Goal: Book appointment/travel/reservation

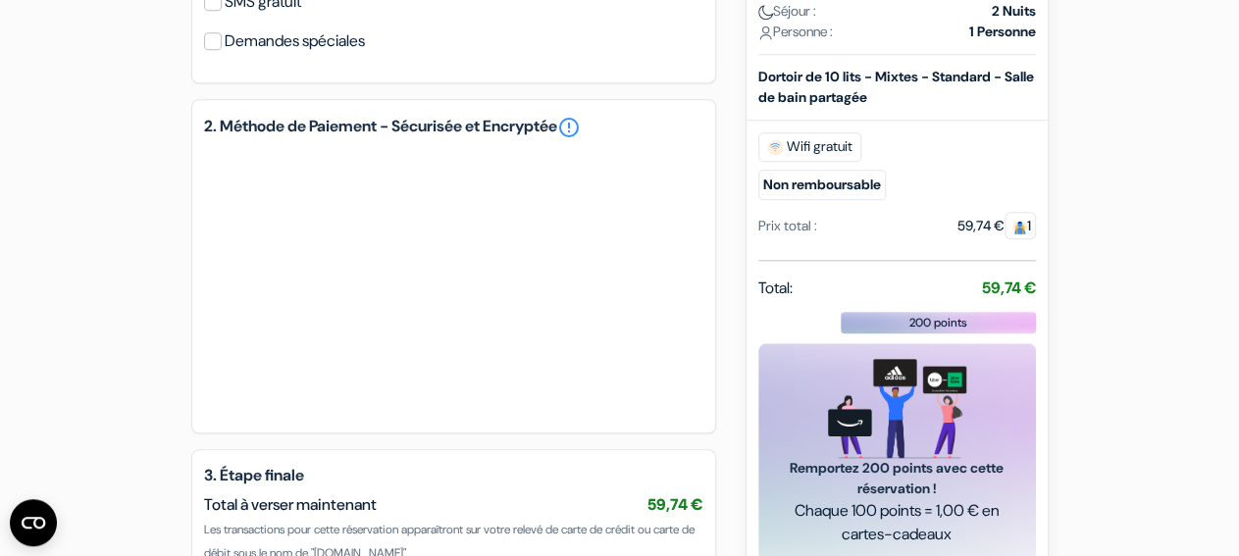
scroll to position [861, 0]
drag, startPoint x: 980, startPoint y: 312, endPoint x: 1070, endPoint y: 310, distance: 90.3
click at [1070, 310] on div "add_box Auberge [GEOGRAPHIC_DATA] [GEOGRAPHIC_DATA] [STREET_ADDRESS] *" at bounding box center [620, 37] width 1118 height 1440
drag, startPoint x: 976, startPoint y: 313, endPoint x: 1041, endPoint y: 305, distance: 65.2
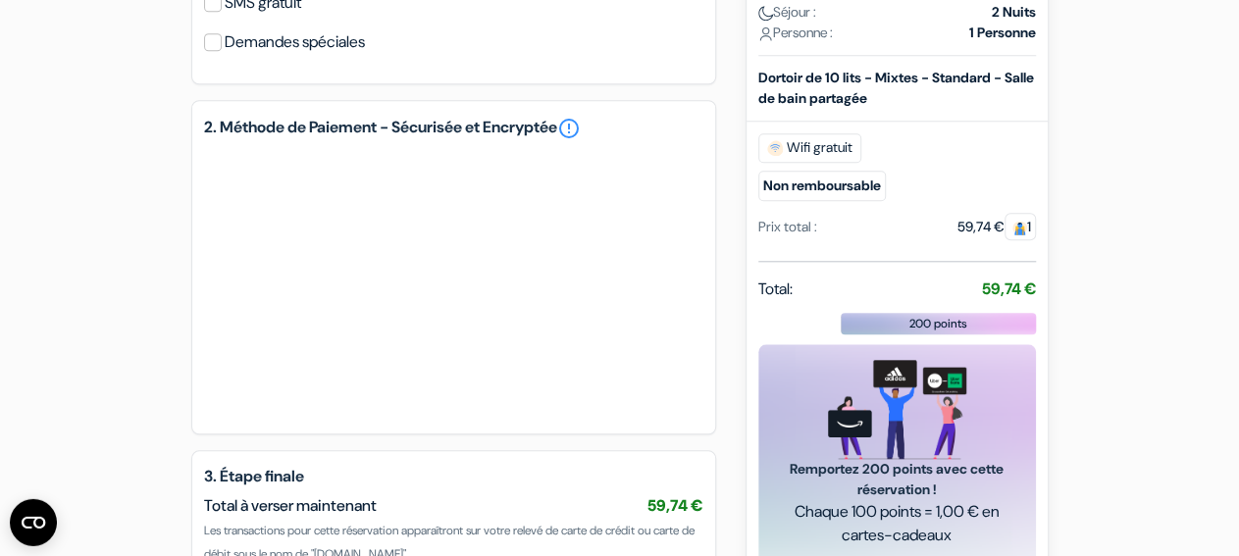
click at [1041, 305] on div "Nouvelle Réservation Détails de la réservation Auberge [GEOGRAPHIC_DATA] [GEOGR…" at bounding box center [896, 201] width 303 height 1111
click at [1064, 308] on div "add_box Auberge [GEOGRAPHIC_DATA] [GEOGRAPHIC_DATA] [STREET_ADDRESS] *" at bounding box center [620, 37] width 1118 height 1440
drag, startPoint x: 982, startPoint y: 313, endPoint x: 1043, endPoint y: 306, distance: 61.2
click at [1043, 306] on div "Nouvelle Réservation Détails de la réservation Auberge [GEOGRAPHIC_DATA] [GEOGR…" at bounding box center [896, 201] width 303 height 1111
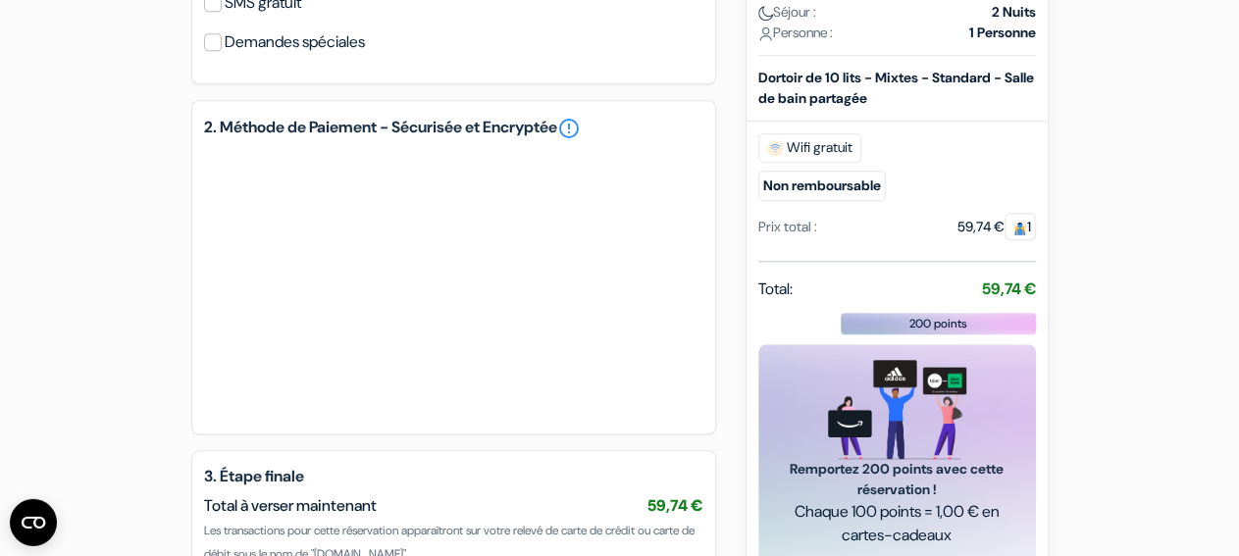
drag, startPoint x: 979, startPoint y: 315, endPoint x: 1037, endPoint y: 312, distance: 57.9
click at [1037, 312] on div "Nouvelle Réservation Détails de la réservation Auberge [GEOGRAPHIC_DATA] [GEOGR…" at bounding box center [896, 201] width 303 height 1111
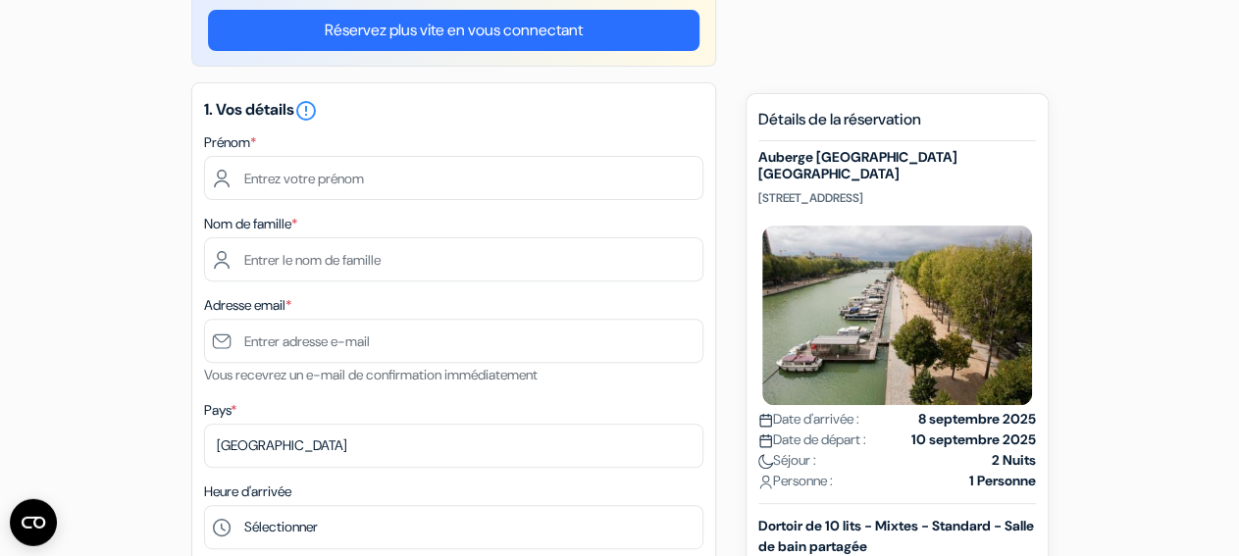
scroll to position [188, 0]
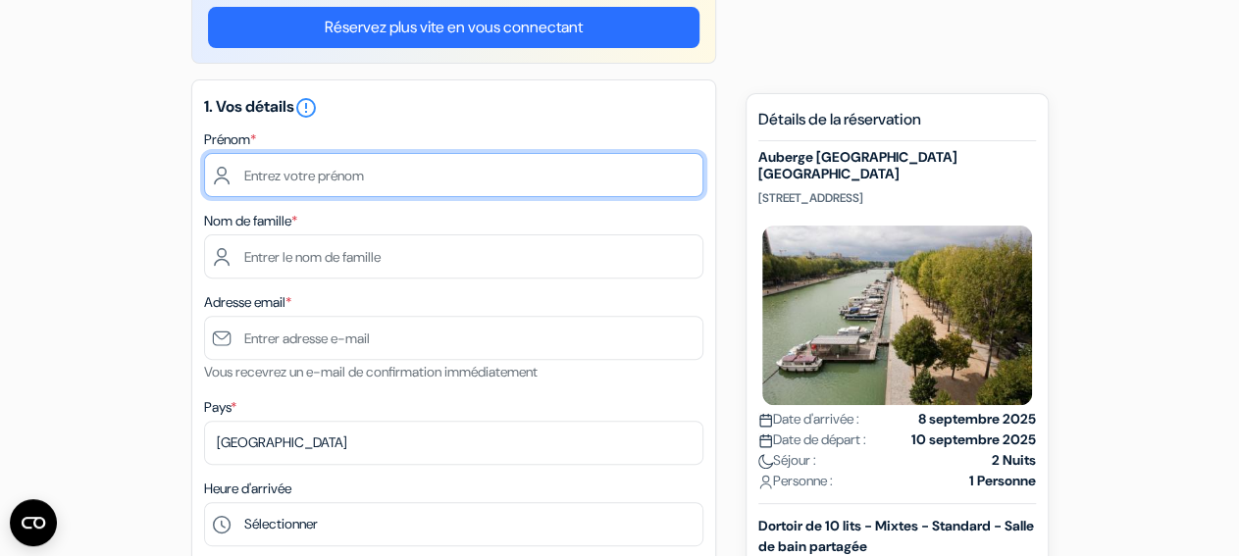
click at [399, 174] on input "text" at bounding box center [453, 175] width 499 height 44
type input "Macha"
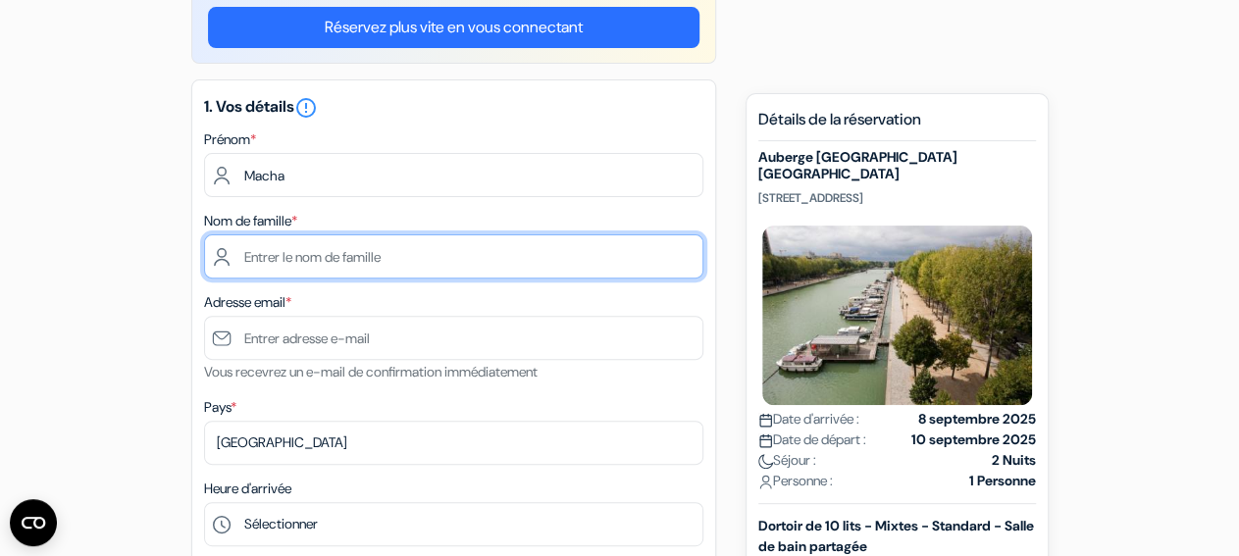
click at [327, 266] on input "text" at bounding box center [453, 256] width 499 height 44
type input "Krgovic"
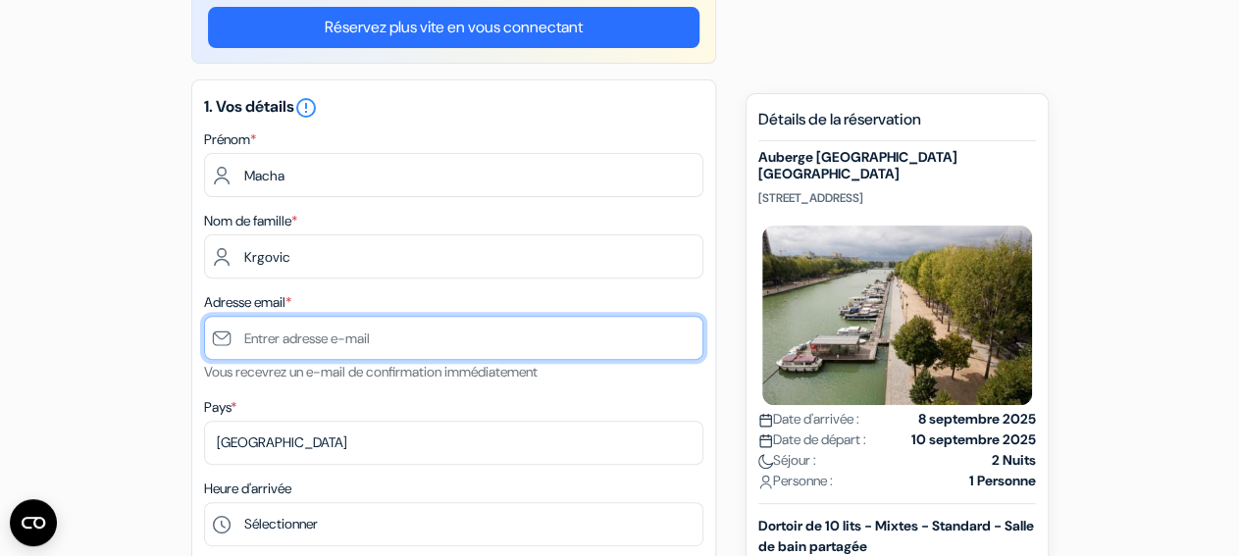
click at [404, 337] on input "text" at bounding box center [453, 338] width 499 height 44
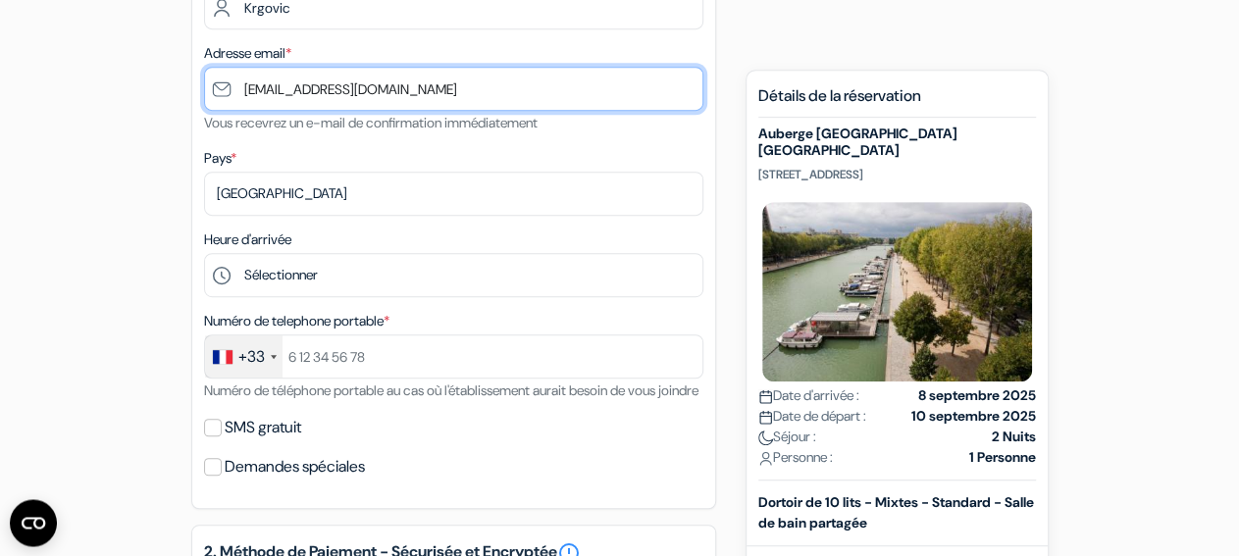
scroll to position [536, 0]
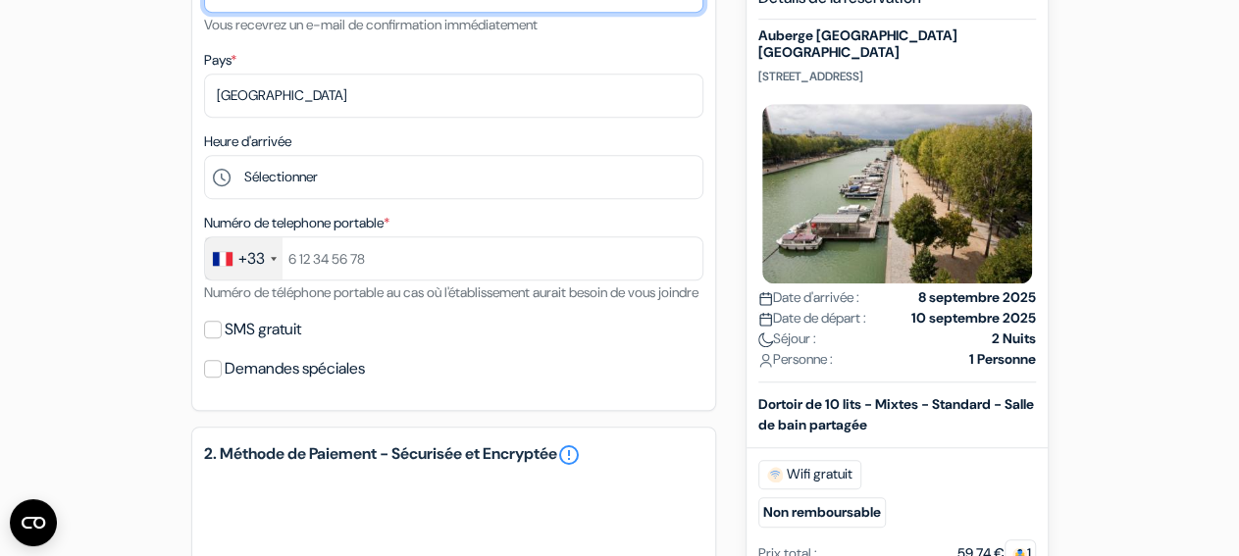
type input "[EMAIL_ADDRESS][DOMAIN_NAME]"
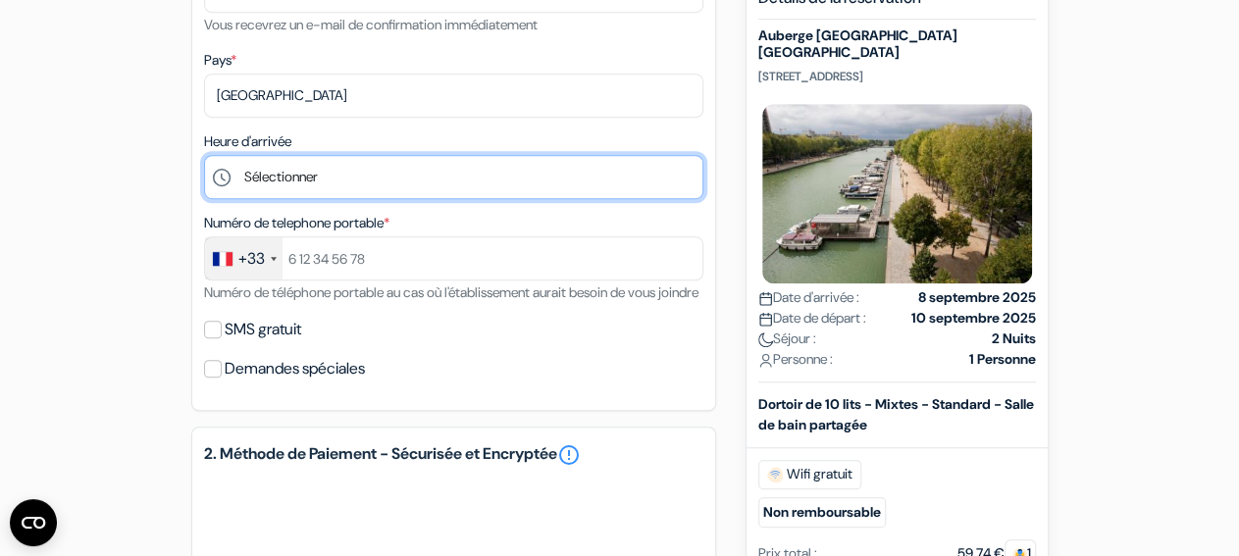
click at [204, 155] on select "Sélectionner 1:00 2:00 3:00 4:00 5:00 6:00 7:00 8:00 9:00 10:00 11:00 12:00 13:…" at bounding box center [453, 177] width 499 height 44
select select "20"
click option "20:00" at bounding box center [0, 0] width 0 height 0
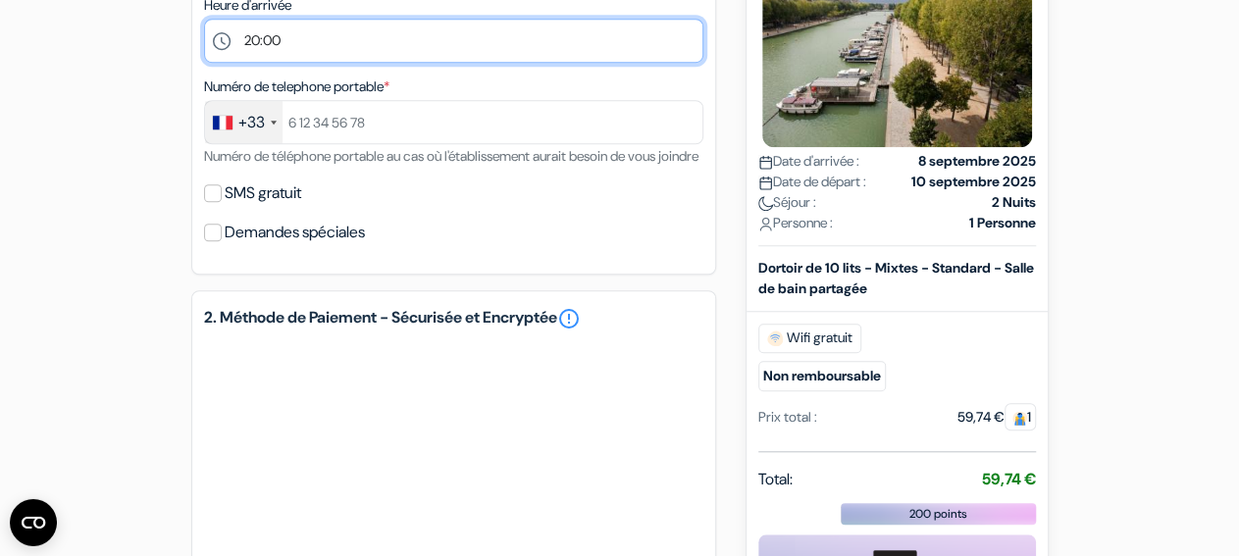
scroll to position [390, 0]
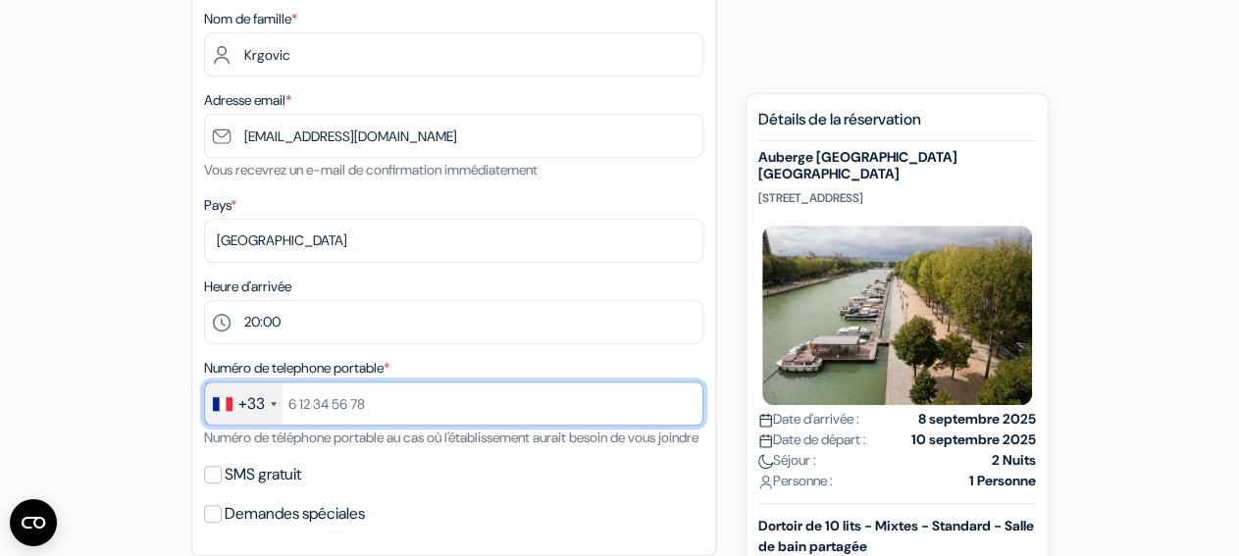
click at [395, 409] on input "text" at bounding box center [453, 404] width 499 height 44
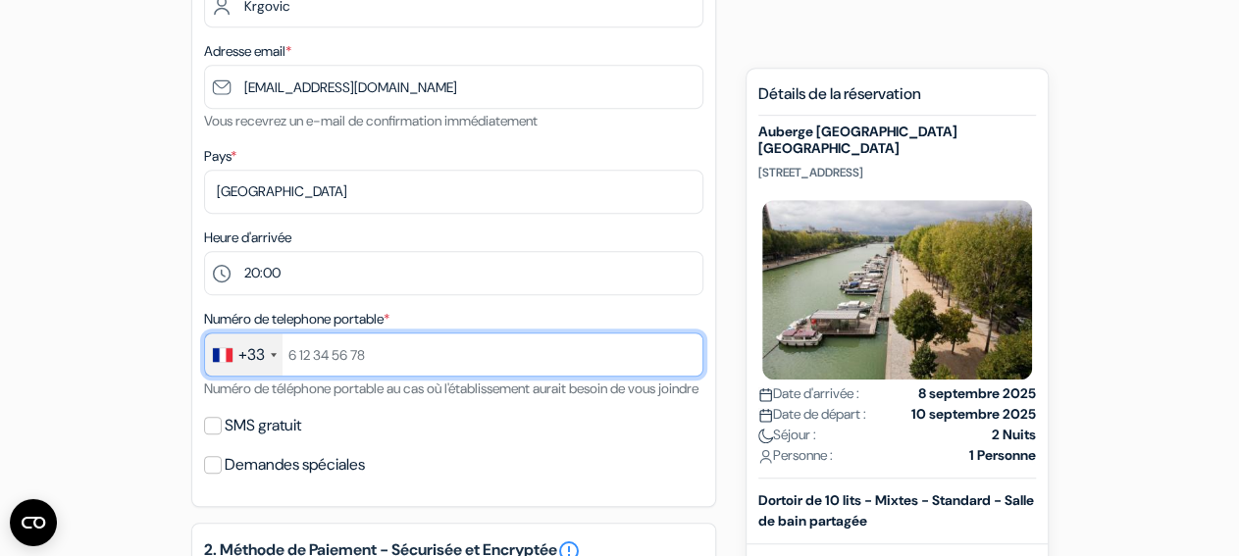
scroll to position [438, 0]
click at [346, 352] on input "text" at bounding box center [453, 356] width 499 height 44
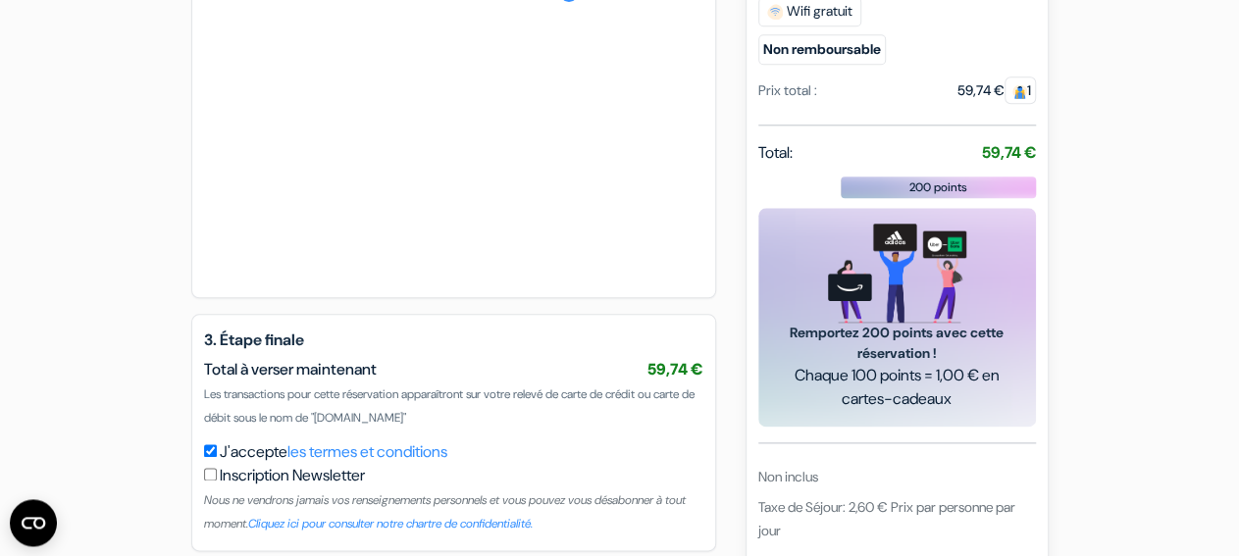
scroll to position [1000, 0]
type input "633725499"
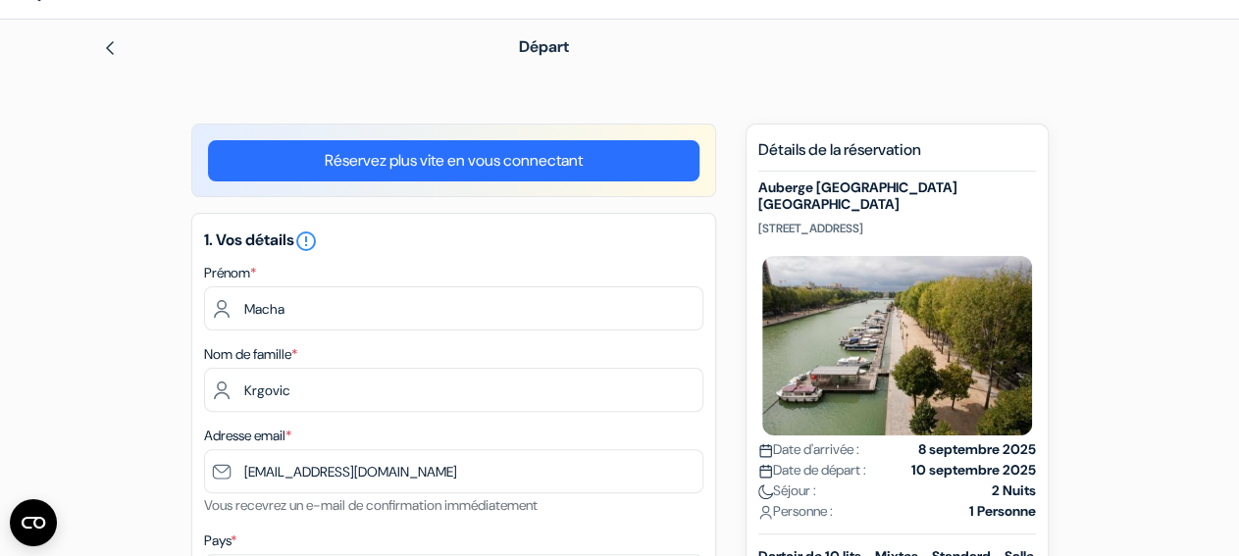
scroll to position [55, 0]
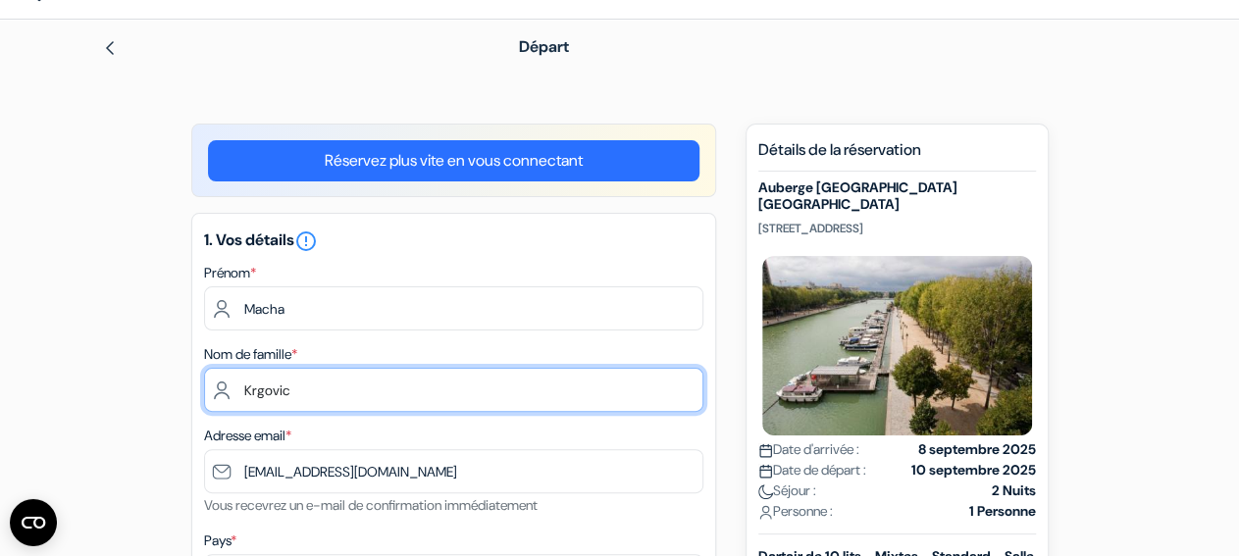
click at [305, 396] on input "Krgovic" at bounding box center [453, 390] width 499 height 44
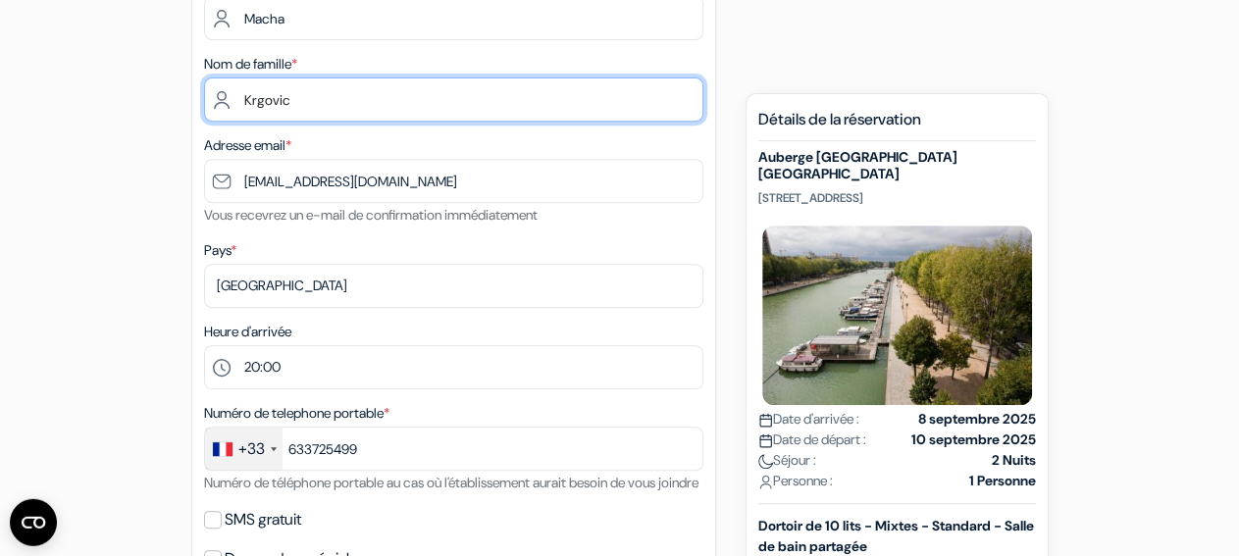
scroll to position [427, 0]
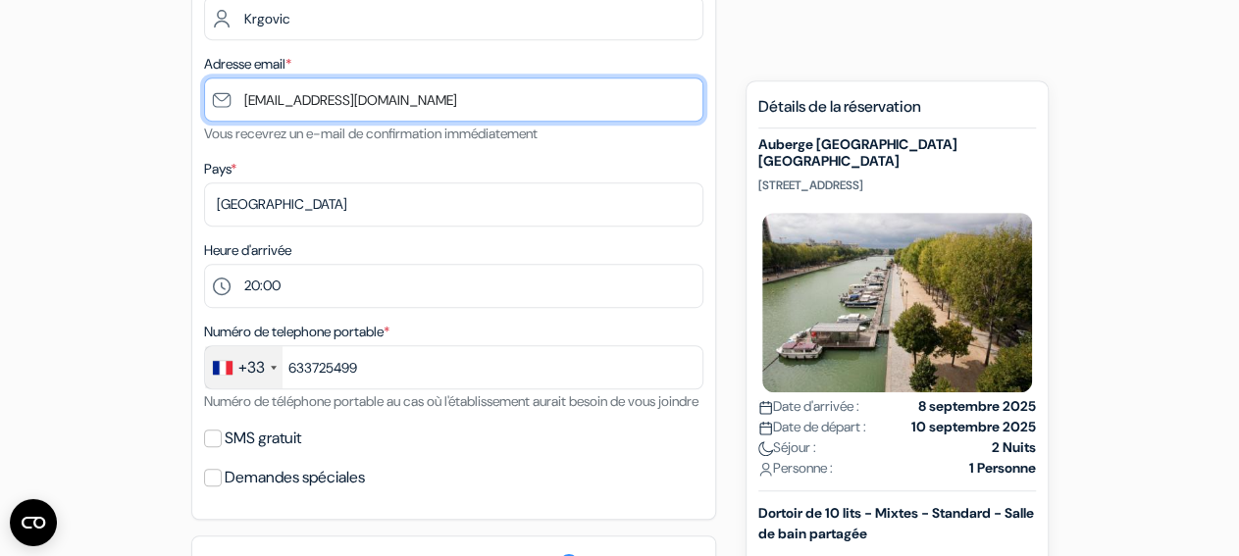
click at [464, 111] on input "[EMAIL_ADDRESS][DOMAIN_NAME]" at bounding box center [453, 99] width 499 height 44
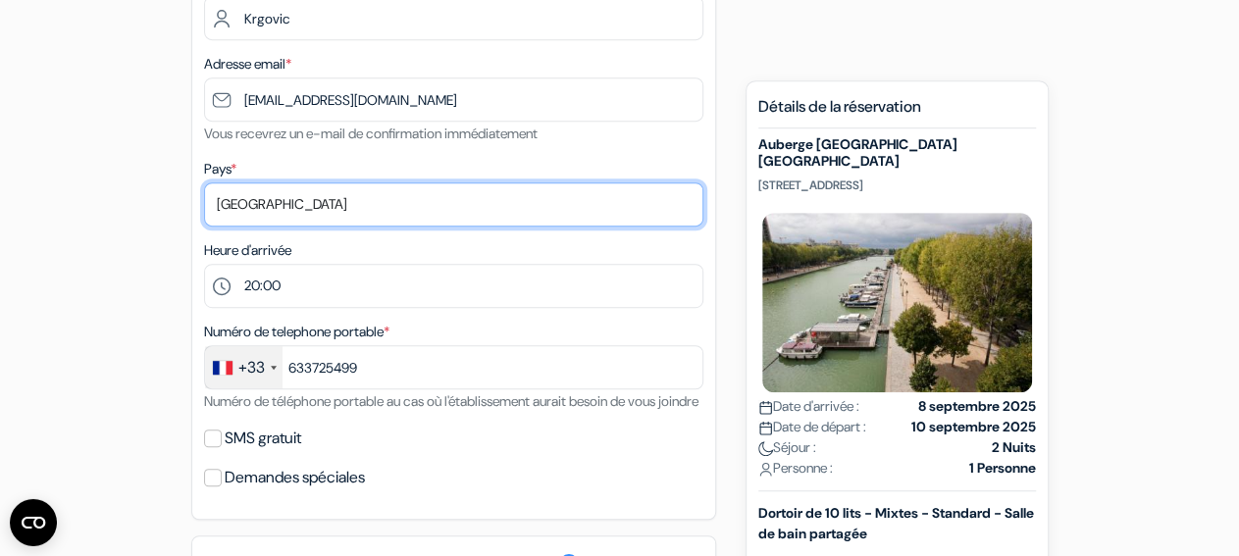
click at [204, 182] on select "Selectionner le pays Abkhazie [GEOGRAPHIC_DATA] [GEOGRAPHIC_DATA] Du [GEOGRAPHI…" at bounding box center [453, 204] width 499 height 44
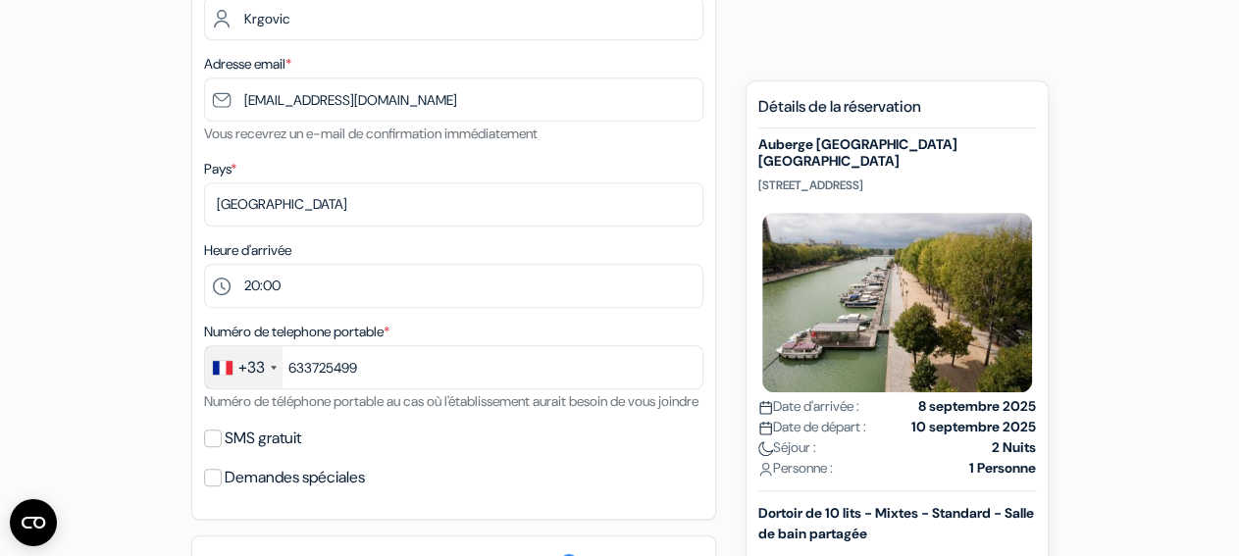
click at [132, 330] on div "add_box Auberge [GEOGRAPHIC_DATA] [GEOGRAPHIC_DATA] [STREET_ADDRESS] *" at bounding box center [620, 472] width 1118 height 1440
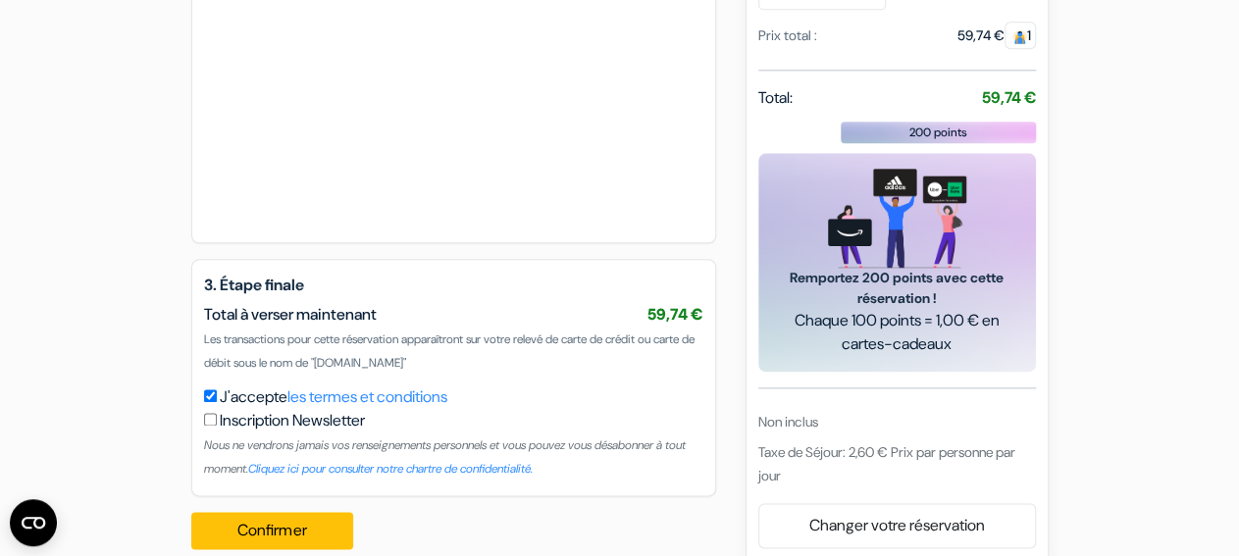
scroll to position [1104, 0]
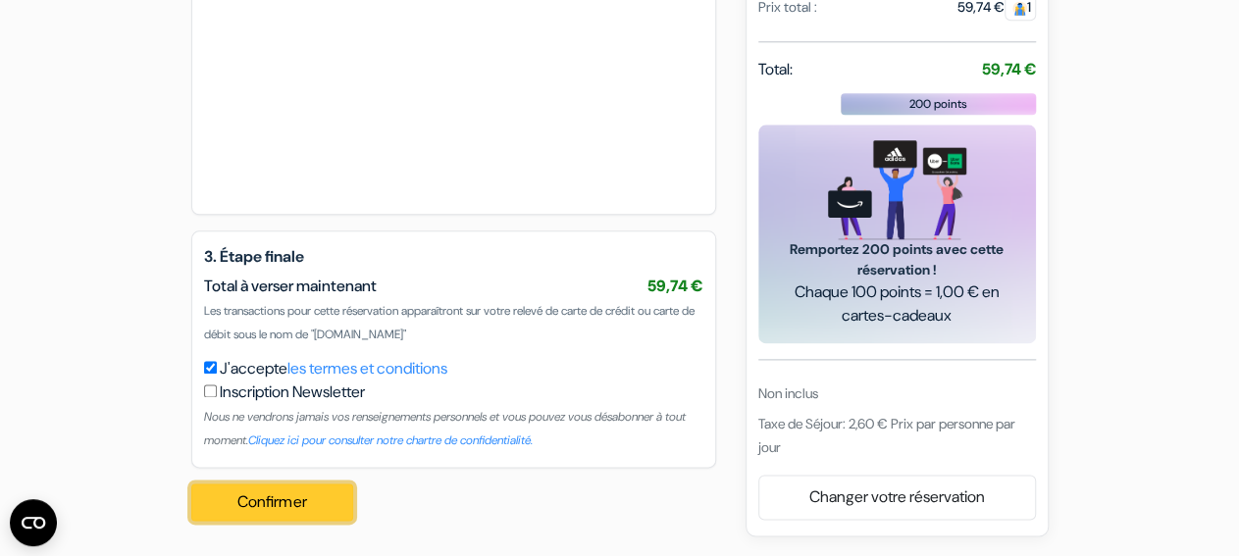
click at [312, 511] on button "Confirmer Loading..." at bounding box center [272, 502] width 163 height 37
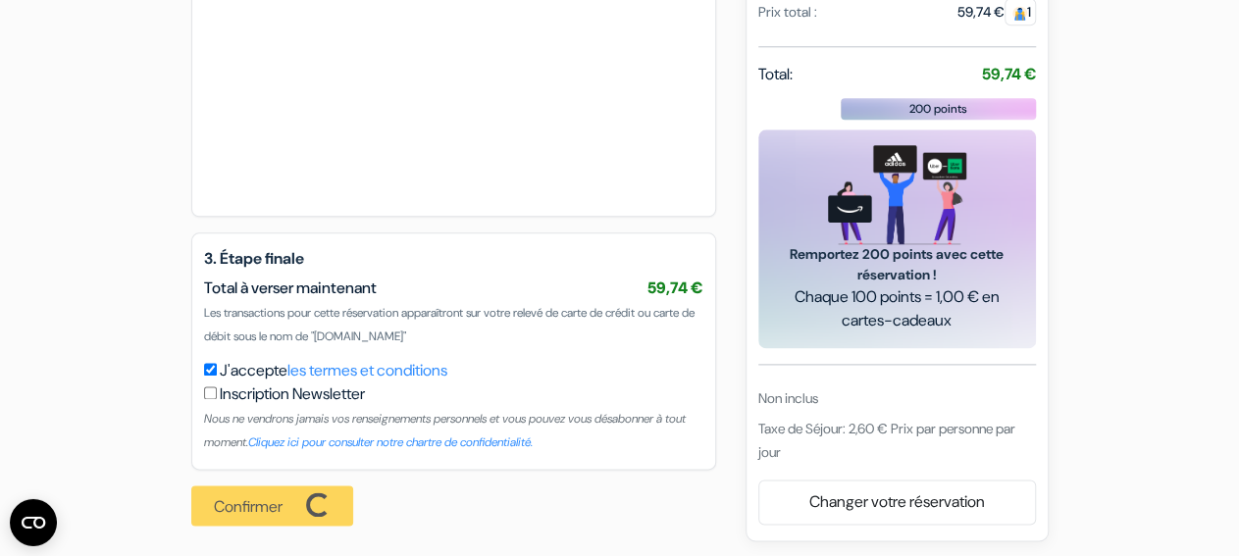
scroll to position [1106, 0]
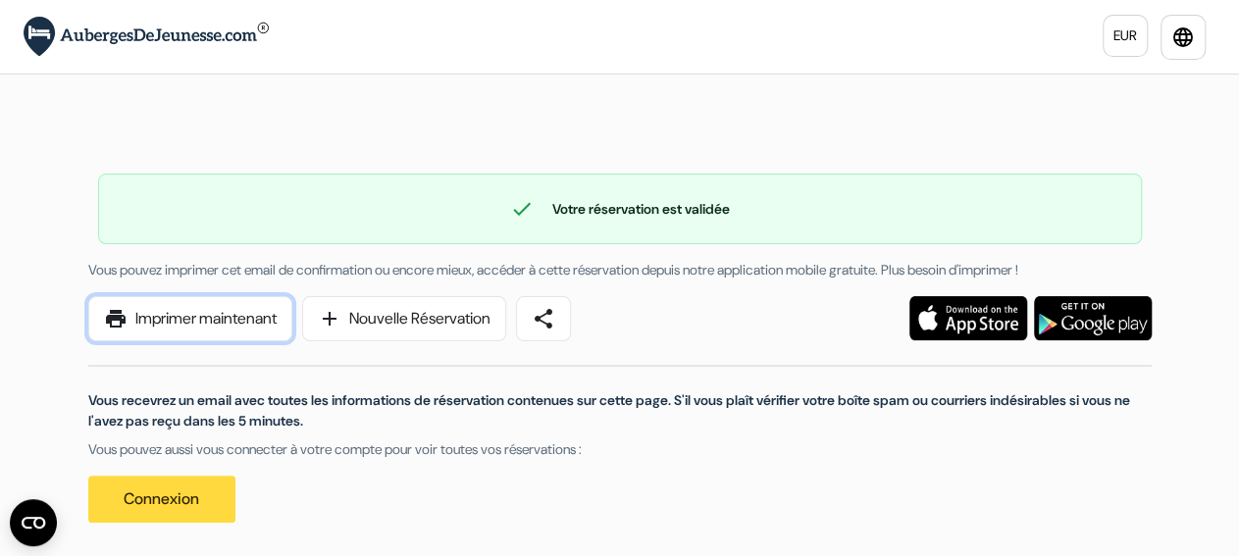
click at [276, 317] on link "print Imprimer maintenant" at bounding box center [190, 318] width 204 height 45
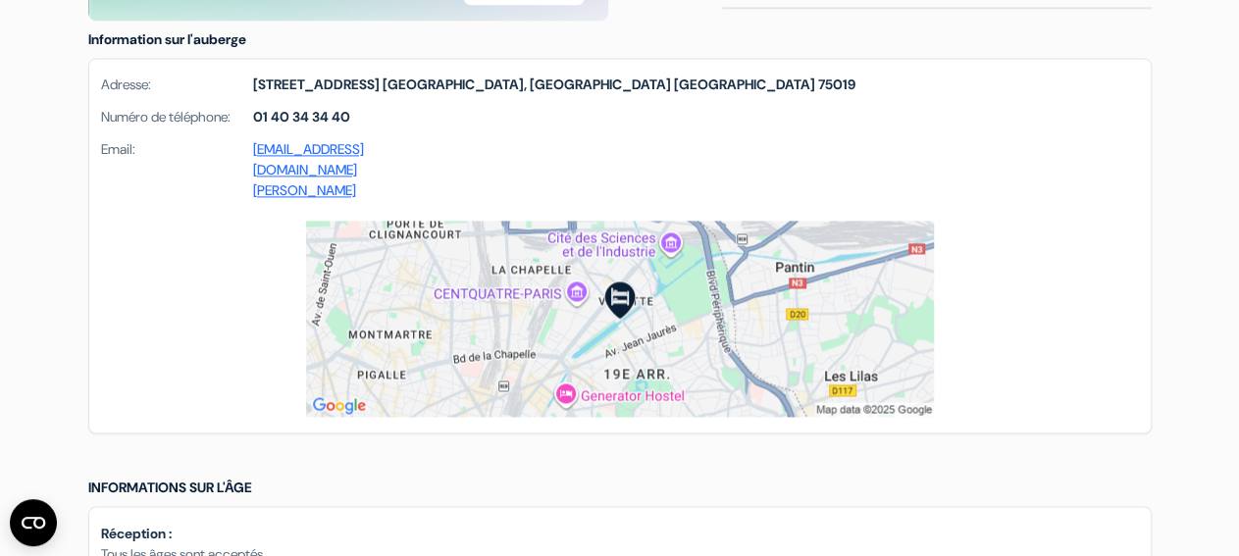
scroll to position [1338, 0]
